Goal: Task Accomplishment & Management: Complete application form

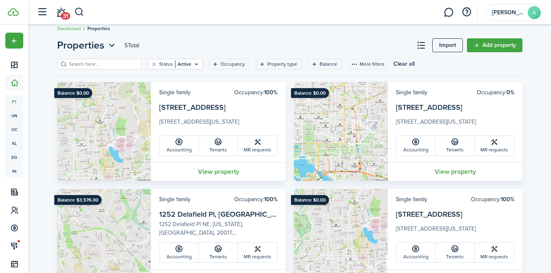
click at [441, 118] on card-description "[STREET_ADDRESS][US_STATE]" at bounding box center [455, 123] width 118 height 13
click at [454, 147] on link "Tenants" at bounding box center [454, 146] width 39 height 20
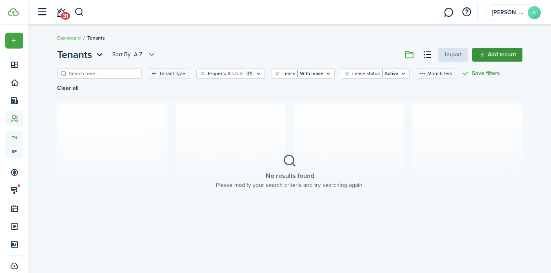
click at [486, 52] on link "Add tenant" at bounding box center [497, 55] width 50 height 14
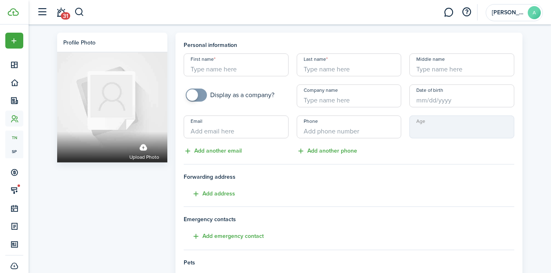
click at [217, 63] on input "First name" at bounding box center [236, 64] width 105 height 23
type input "[PERSON_NAME]"
click at [198, 132] on input "Email" at bounding box center [236, 126] width 105 height 23
paste input "[PERSON_NAME][EMAIL_ADDRESS][PERSON_NAME][DOMAIN_NAME]"
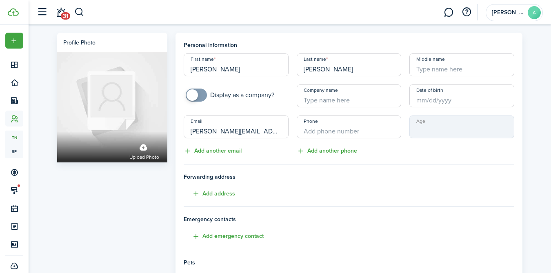
type input "[PERSON_NAME][EMAIL_ADDRESS][PERSON_NAME][DOMAIN_NAME]"
click at [343, 130] on input "+1" at bounding box center [349, 126] width 105 height 23
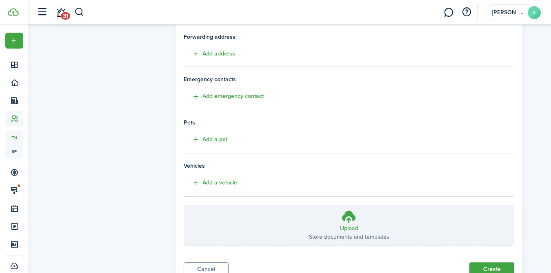
scroll to position [174, 0]
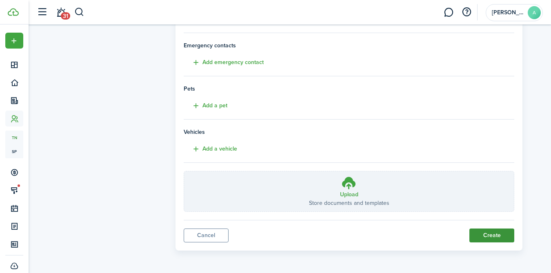
type input "[PHONE_NUMBER]"
click at [489, 233] on button "Create" at bounding box center [491, 235] width 45 height 14
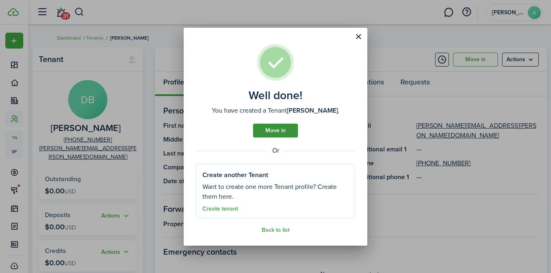
click at [276, 131] on link "Move in" at bounding box center [275, 131] width 45 height 14
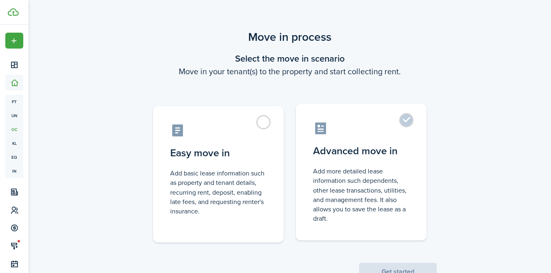
click at [403, 122] on label "Advanced move in Add more detailed lease information such dependents, other lea…" at bounding box center [361, 172] width 131 height 136
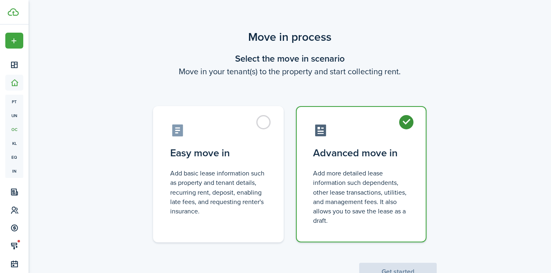
radio input "true"
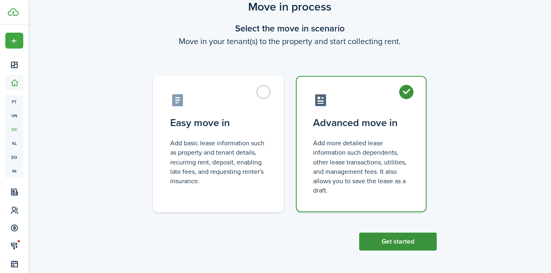
click at [400, 243] on button "Get started" at bounding box center [398, 242] width 78 height 18
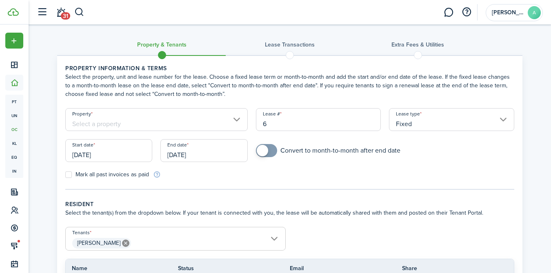
click at [189, 117] on input "Property" at bounding box center [156, 119] width 182 height 23
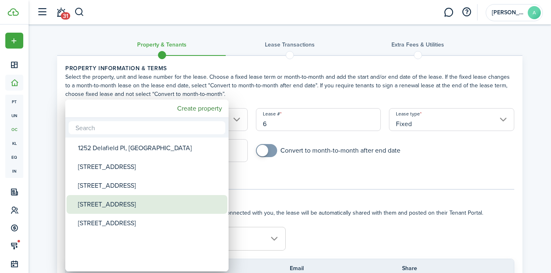
click at [122, 205] on div "[STREET_ADDRESS]" at bounding box center [150, 204] width 144 height 19
type input "[STREET_ADDRESS]"
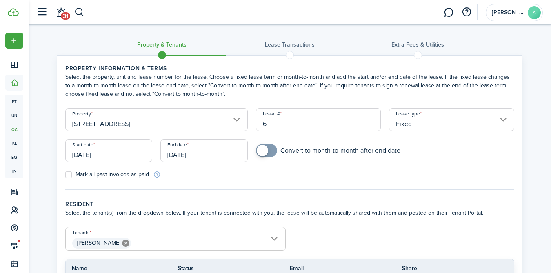
click at [100, 153] on input "[DATE]" at bounding box center [108, 150] width 87 height 23
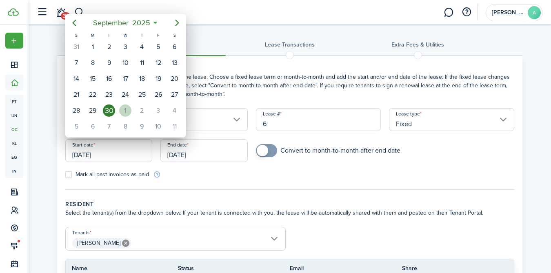
click at [126, 107] on div "1" at bounding box center [125, 110] width 12 height 12
type input "[DATE]"
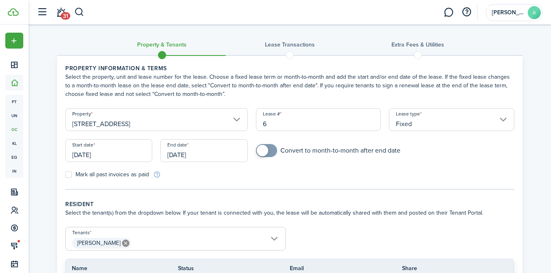
checkbox input "true"
click at [266, 149] on span at bounding box center [262, 150] width 11 height 11
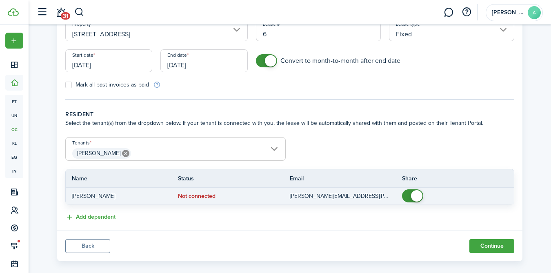
scroll to position [100, 0]
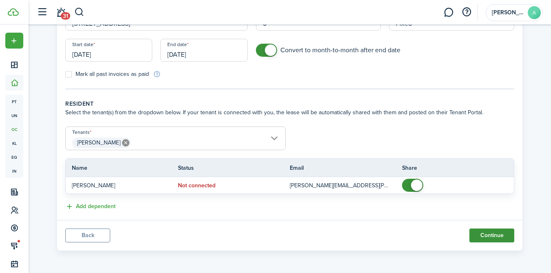
click at [486, 235] on button "Continue" at bounding box center [491, 235] width 45 height 14
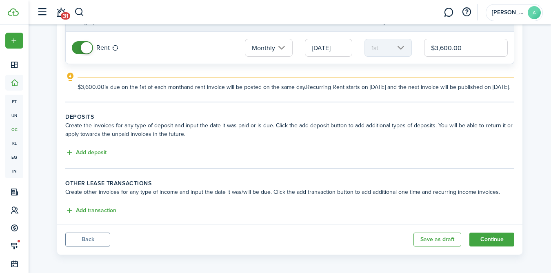
scroll to position [100, 0]
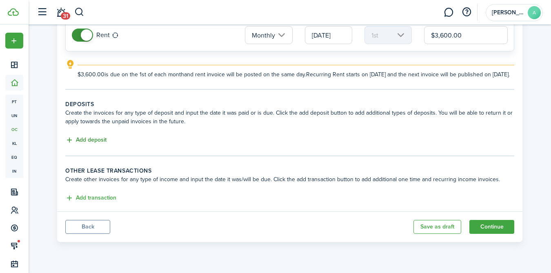
click at [82, 145] on button "Add deposit" at bounding box center [85, 139] width 41 height 9
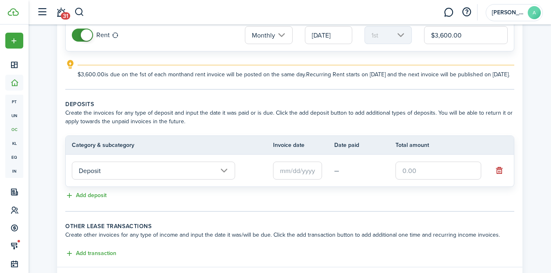
click at [143, 178] on input "Deposit" at bounding box center [153, 171] width 163 height 18
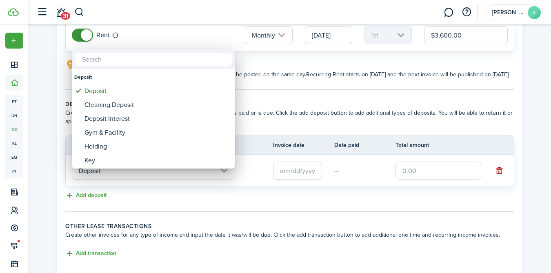
click at [301, 181] on div at bounding box center [275, 136] width 681 height 403
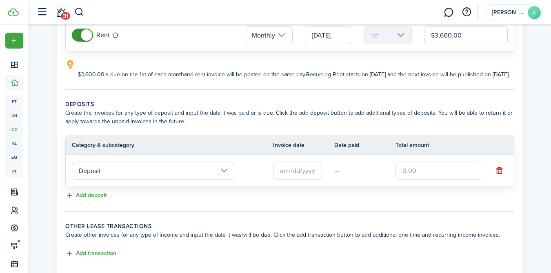
click at [301, 179] on input "text" at bounding box center [297, 171] width 49 height 18
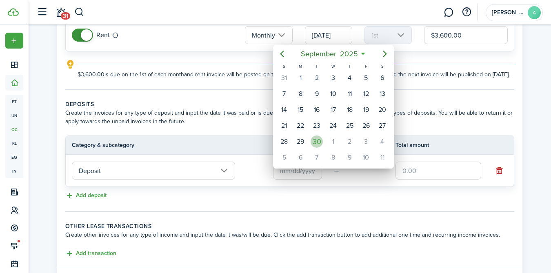
click at [312, 139] on div "30" at bounding box center [316, 141] width 12 height 12
type input "[DATE]"
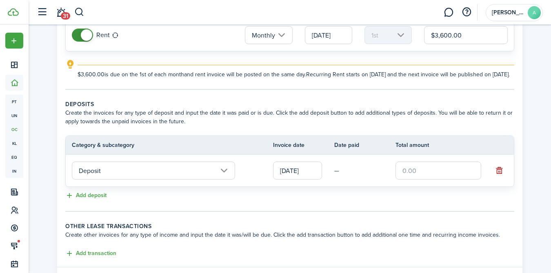
click at [422, 179] on input "text" at bounding box center [438, 171] width 86 height 18
type input "$3,600.00"
click at [326, 212] on tc-wizard-step "Deposits Create the invoices for any type of deposit and input the date it was …" at bounding box center [289, 156] width 449 height 112
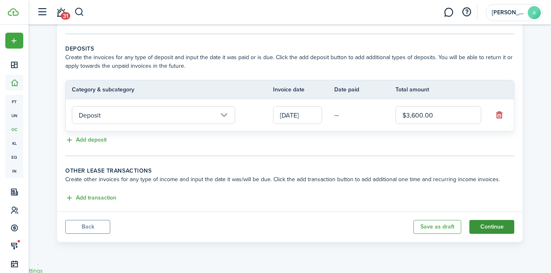
click at [496, 234] on button "Continue" at bounding box center [491, 227] width 45 height 14
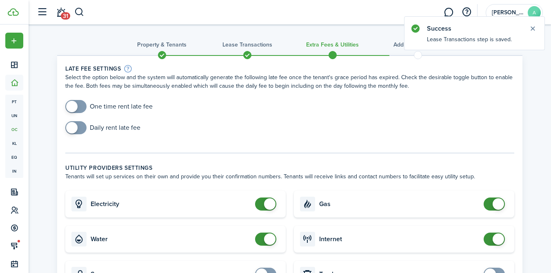
checkbox input "true"
click at [79, 108] on span at bounding box center [76, 106] width 8 height 13
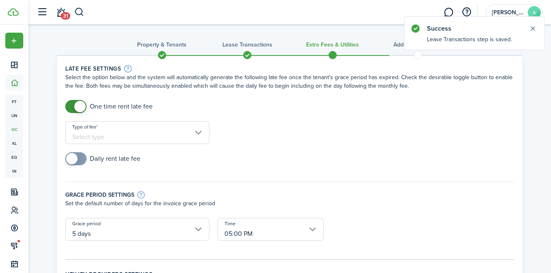
click at [140, 126] on input "Type of fee" at bounding box center [137, 132] width 144 height 23
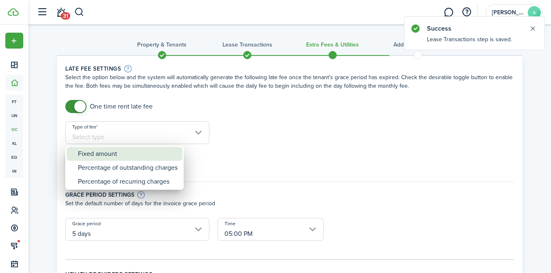
click at [125, 151] on div "Fixed amount" at bounding box center [128, 154] width 100 height 14
type input "Fixed amount"
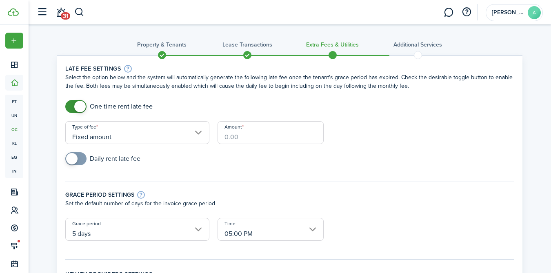
click at [239, 137] on input "Amount" at bounding box center [270, 132] width 106 height 23
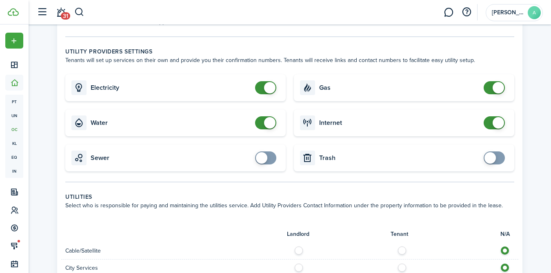
scroll to position [251, 0]
type input "$180.00"
checkbox input "false"
click at [499, 85] on span at bounding box center [497, 87] width 11 height 11
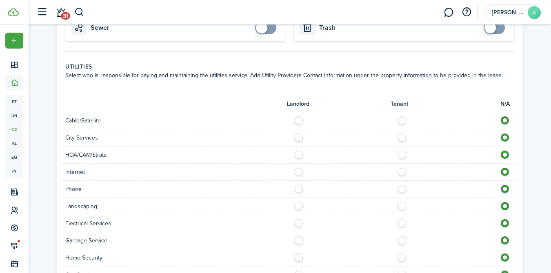
scroll to position [394, 0]
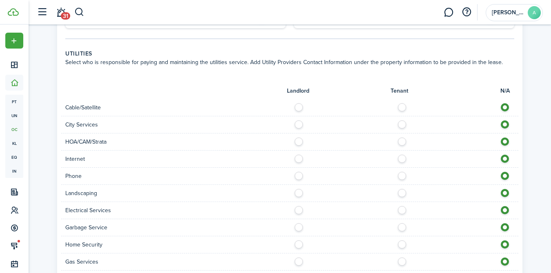
click at [402, 107] on label at bounding box center [404, 105] width 14 height 4
radio input "true"
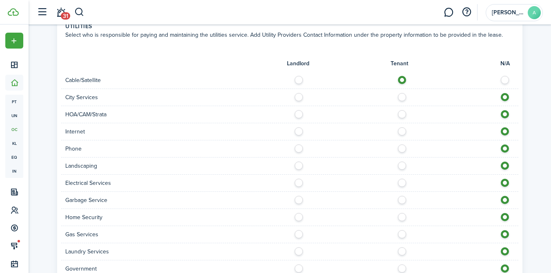
scroll to position [427, 0]
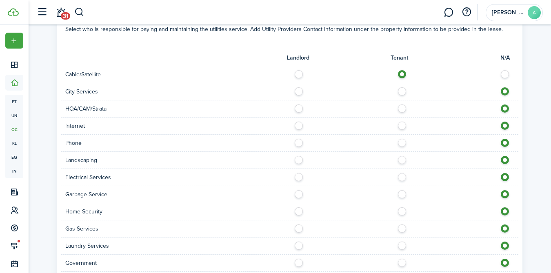
click at [400, 126] on label at bounding box center [404, 124] width 14 height 4
radio input "true"
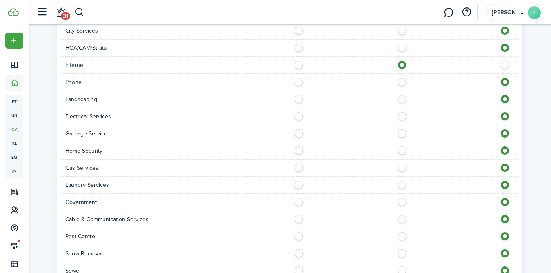
scroll to position [488, 0]
click at [402, 113] on label at bounding box center [404, 114] width 14 height 4
radio input "true"
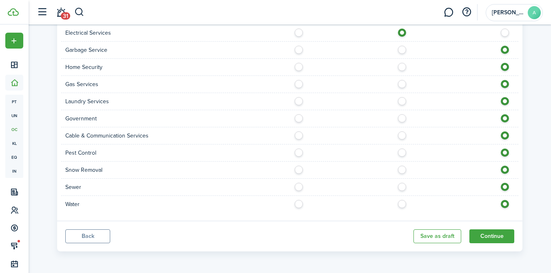
scroll to position [572, 0]
click at [304, 203] on div at bounding box center [404, 203] width 228 height 9
click at [299, 203] on label at bounding box center [301, 201] width 14 height 4
radio input "true"
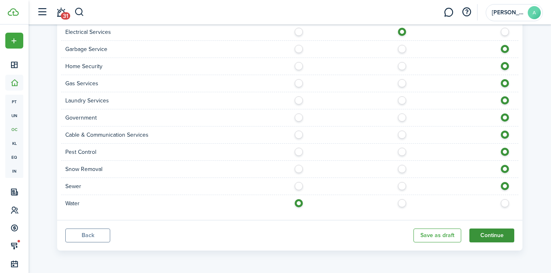
click at [489, 237] on button "Continue" at bounding box center [491, 235] width 45 height 14
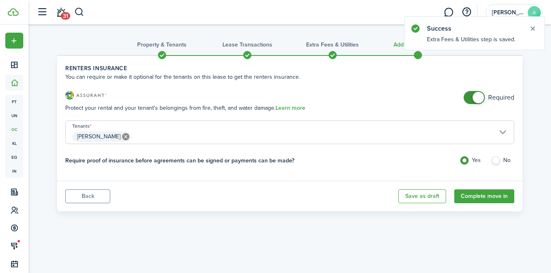
click at [496, 162] on label "No" at bounding box center [502, 162] width 23 height 12
radio input "false"
radio input "true"
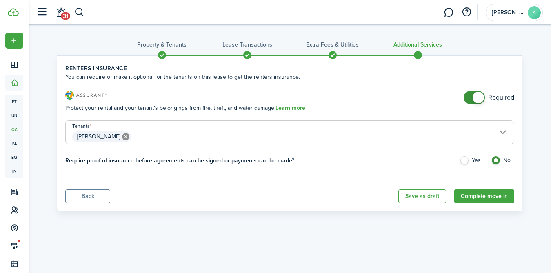
drag, startPoint x: 484, startPoint y: 195, endPoint x: 454, endPoint y: 124, distance: 77.2
click at [454, 124] on panel-main "Renters Insurance You can require or make it optional for the tenants on this l…" at bounding box center [289, 133] width 465 height 156
checkbox input "false"
click at [471, 99] on span at bounding box center [474, 97] width 8 height 13
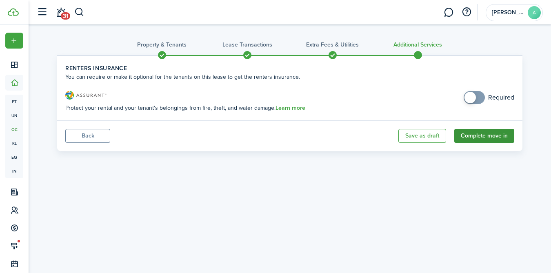
click at [488, 136] on button "Complete move in" at bounding box center [484, 136] width 60 height 14
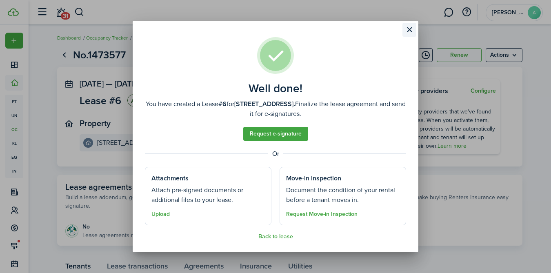
click at [410, 32] on button "Close modal" at bounding box center [409, 30] width 14 height 14
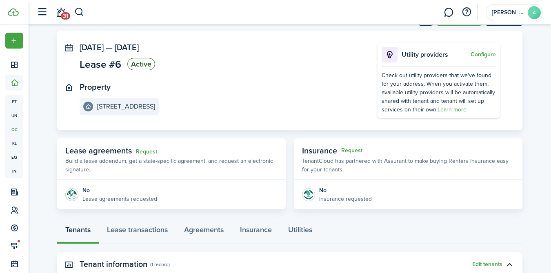
scroll to position [179, 0]
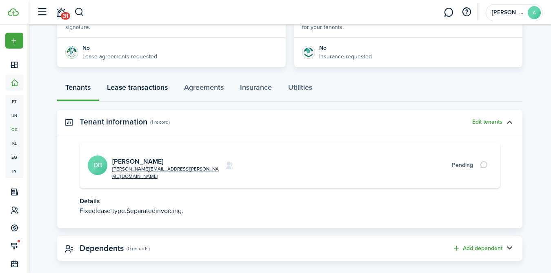
click at [155, 88] on link "Lease transactions" at bounding box center [137, 89] width 77 height 24
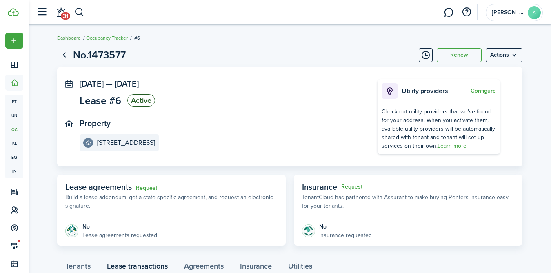
click at [72, 38] on link "Dashboard" at bounding box center [69, 37] width 24 height 7
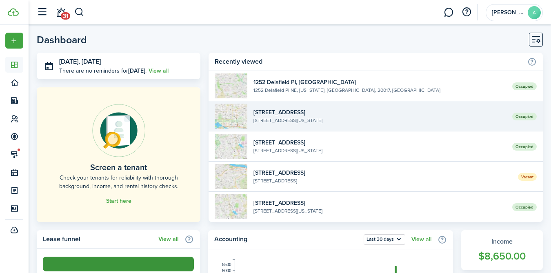
click at [298, 120] on widget-list-item-description "[STREET_ADDRESS][US_STATE]" at bounding box center [379, 120] width 252 height 7
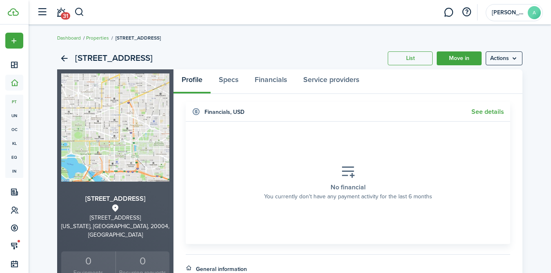
click at [205, 77] on div "Profile Specs Financials Service providers" at bounding box center [270, 81] width 194 height 24
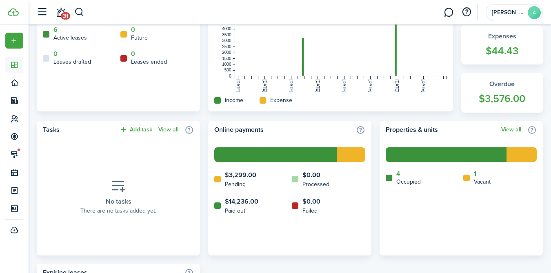
scroll to position [253, 0]
click at [496, 93] on widget-stats-count "$3,576.00" at bounding box center [501, 99] width 65 height 16
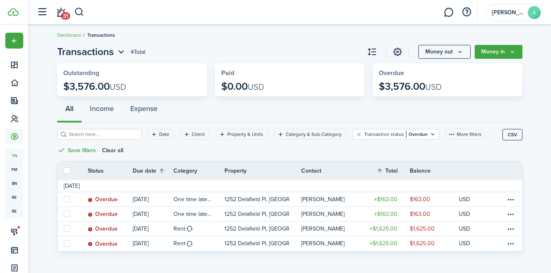
scroll to position [8, 0]
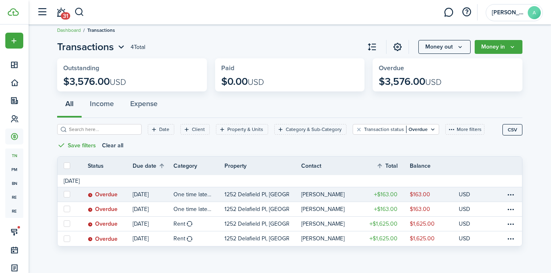
click at [67, 194] on label at bounding box center [67, 194] width 7 height 7
click at [64, 194] on input "checkbox" at bounding box center [63, 194] width 0 height 0
checkbox input "true"
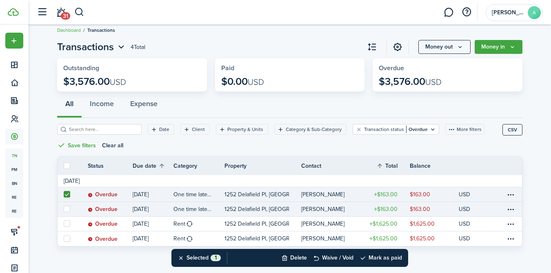
click at [67, 206] on label at bounding box center [67, 209] width 7 height 7
click at [64, 209] on input "checkbox" at bounding box center [63, 209] width 0 height 0
checkbox input "true"
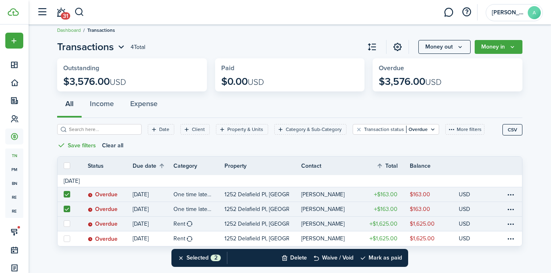
click at [66, 221] on label at bounding box center [67, 223] width 7 height 7
click at [64, 224] on input "checkbox" at bounding box center [63, 224] width 0 height 0
checkbox input "true"
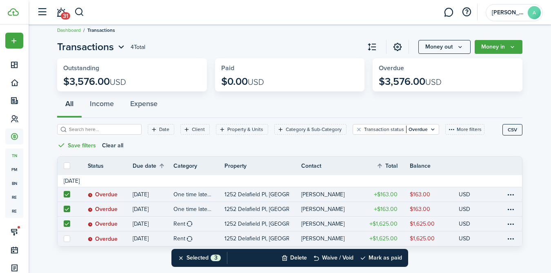
click at [68, 242] on link at bounding box center [67, 238] width 18 height 15
click at [69, 239] on label at bounding box center [67, 238] width 7 height 7
click at [64, 239] on input "checkbox" at bounding box center [63, 238] width 0 height 0
checkbox input "true"
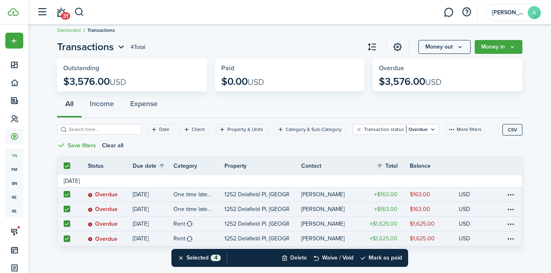
click at [302, 257] on button "Delete" at bounding box center [294, 258] width 26 height 18
click at [379, 258] on button "Confirm" at bounding box center [380, 257] width 33 height 11
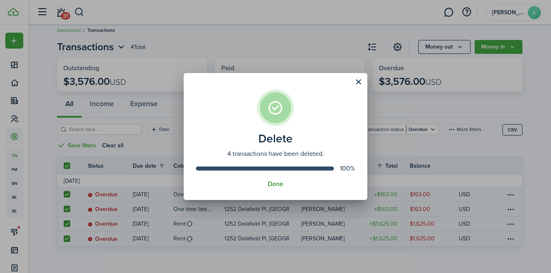
click at [275, 183] on button "Done" at bounding box center [276, 183] width 16 height 7
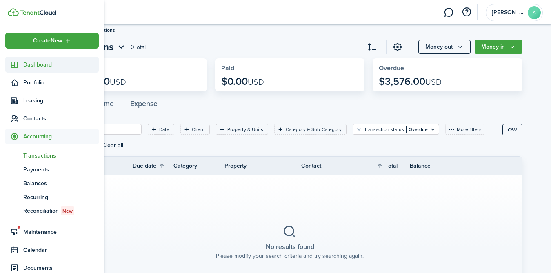
click at [37, 66] on span "Dashboard" at bounding box center [60, 64] width 75 height 9
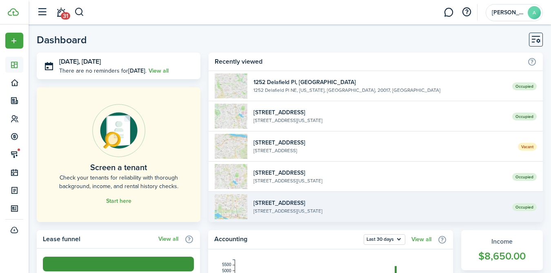
click at [280, 208] on widget-list-item-description "[STREET_ADDRESS][US_STATE]" at bounding box center [379, 210] width 252 height 7
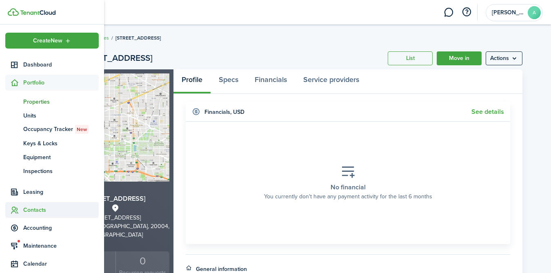
click at [37, 210] on span "Contacts" at bounding box center [60, 210] width 75 height 9
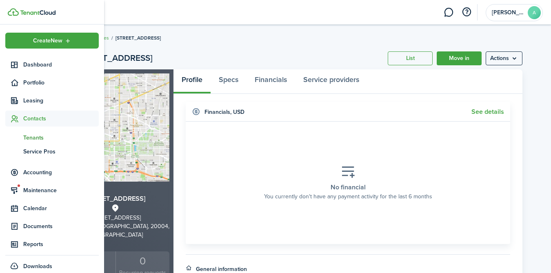
click at [32, 138] on span "Tenants" at bounding box center [60, 137] width 75 height 9
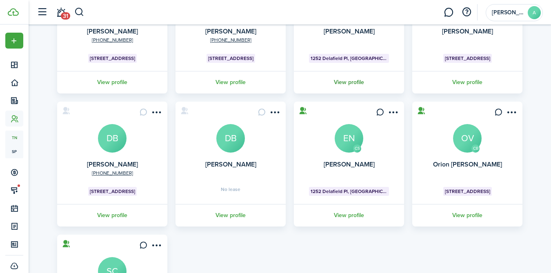
scroll to position [121, 0]
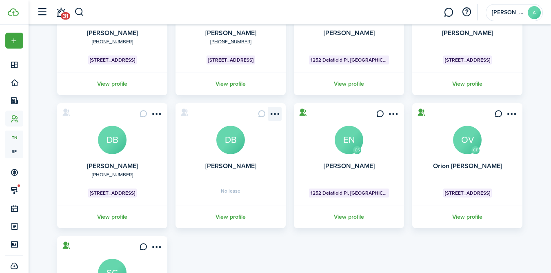
click at [272, 115] on menu-btn-icon "Open menu" at bounding box center [275, 114] width 14 height 14
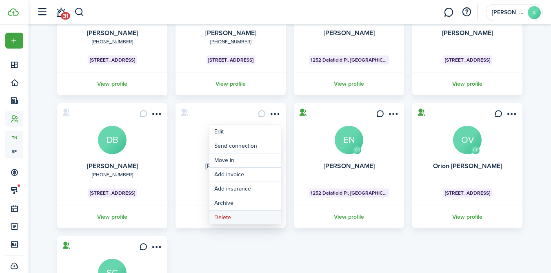
click at [224, 217] on button "Delete" at bounding box center [244, 217] width 71 height 14
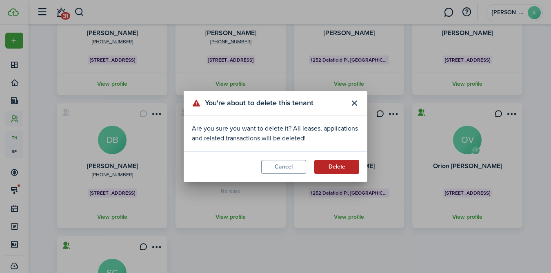
click at [334, 165] on button "Delete" at bounding box center [336, 167] width 45 height 14
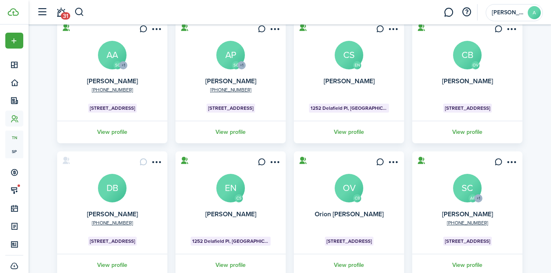
scroll to position [99, 0]
